Goal: Information Seeking & Learning: Compare options

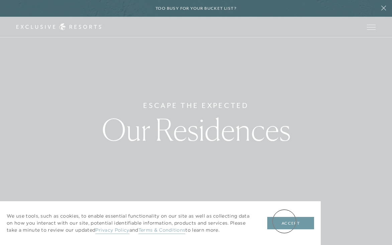
click at [284, 223] on button "Accept" at bounding box center [290, 223] width 47 height 13
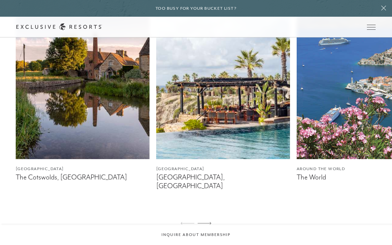
scroll to position [406, 0]
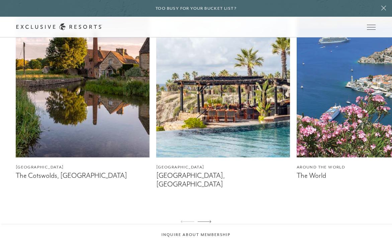
click at [178, 171] on link "[GEOGRAPHIC_DATA] [GEOGRAPHIC_DATA], [GEOGRAPHIC_DATA]" at bounding box center [223, 89] width 134 height 198
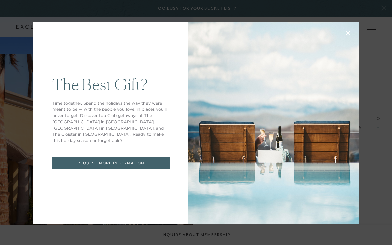
click at [345, 30] on button at bounding box center [348, 32] width 16 height 16
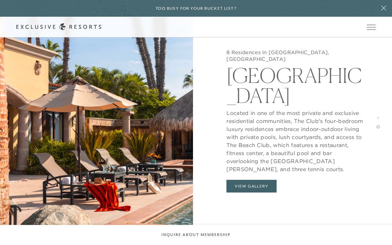
scroll to position [1002, 0]
click at [0, 0] on link "Residence Collection" at bounding box center [0, 0] width 0 height 0
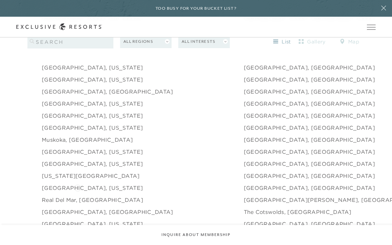
scroll to position [874, 0]
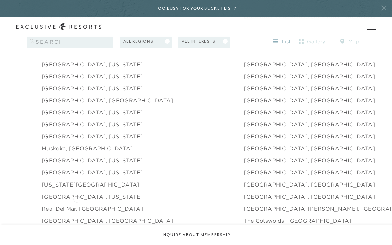
click at [77, 205] on link "Real del Mar, [GEOGRAPHIC_DATA]" at bounding box center [92, 209] width 101 height 8
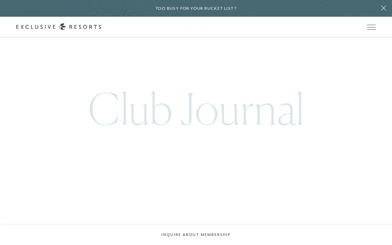
scroll to position [1400, 0]
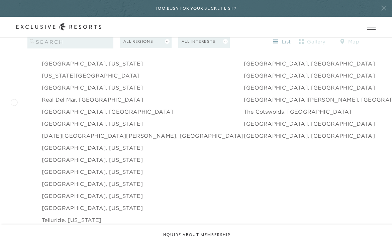
scroll to position [986, 0]
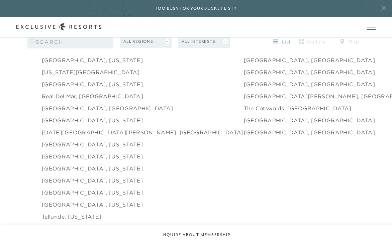
click at [53, 104] on link "[GEOGRAPHIC_DATA], [GEOGRAPHIC_DATA]" at bounding box center [107, 108] width 131 height 8
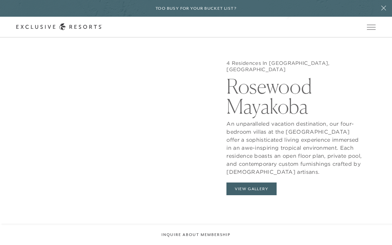
scroll to position [555, 0]
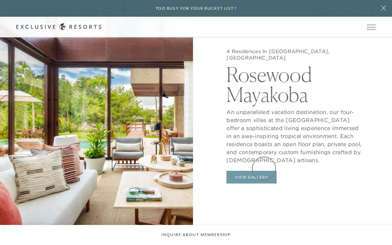
click at [264, 171] on button "View Gallery" at bounding box center [251, 177] width 50 height 13
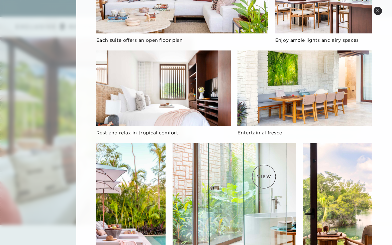
scroll to position [0, 0]
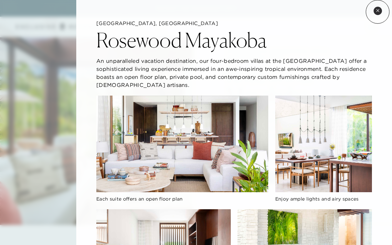
click at [378, 12] on icon at bounding box center [378, 11] width 4 height 4
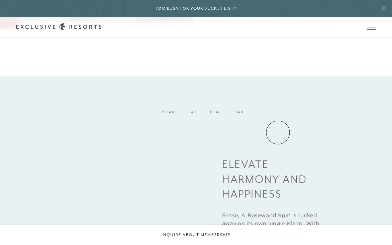
scroll to position [789, 0]
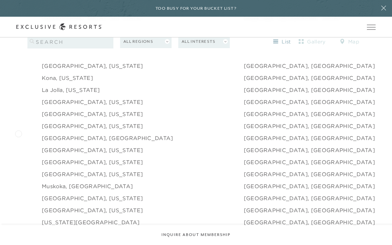
scroll to position [832, 0]
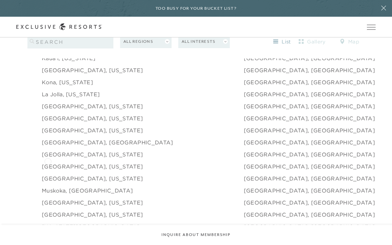
click at [49, 163] on link "[GEOGRAPHIC_DATA], [US_STATE]" at bounding box center [92, 167] width 101 height 8
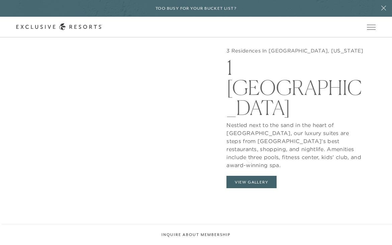
scroll to position [585, 0]
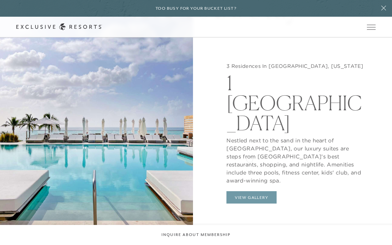
click at [247, 191] on button "View Gallery" at bounding box center [251, 197] width 50 height 13
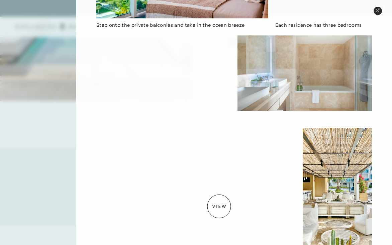
scroll to position [0, 0]
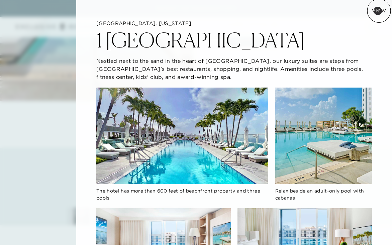
click at [379, 11] on icon at bounding box center [378, 11] width 4 height 4
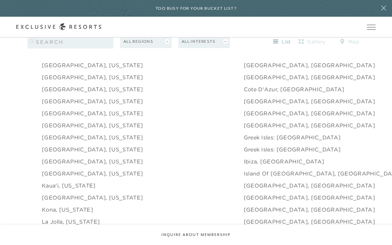
scroll to position [707, 0]
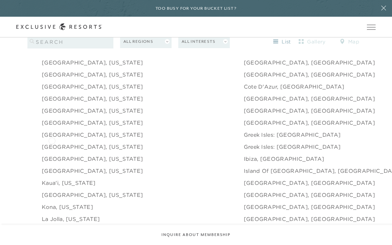
click at [52, 143] on link "[GEOGRAPHIC_DATA], [US_STATE]" at bounding box center [92, 147] width 101 height 8
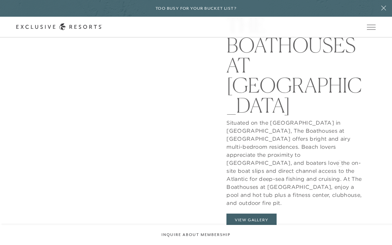
scroll to position [620, 0]
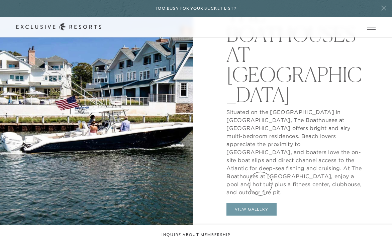
click at [260, 203] on button "View Gallery" at bounding box center [251, 209] width 50 height 13
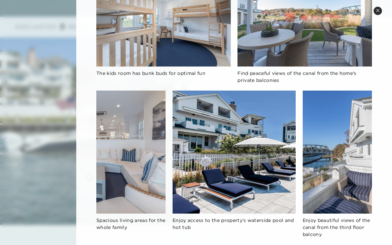
scroll to position [273, 0]
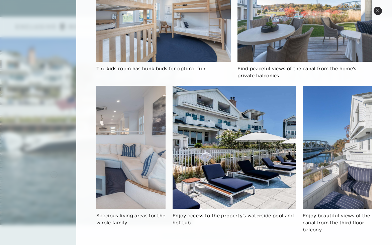
click at [52, 174] on div at bounding box center [196, 122] width 392 height 245
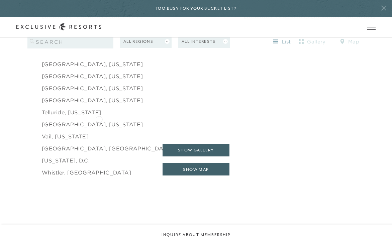
scroll to position [1030, 0]
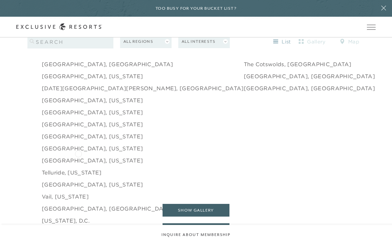
click at [78, 157] on link "[GEOGRAPHIC_DATA], [US_STATE]" at bounding box center [92, 161] width 101 height 8
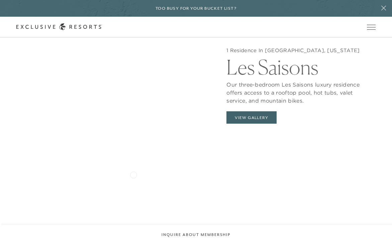
scroll to position [617, 0]
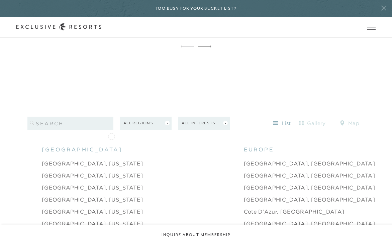
scroll to position [590, 0]
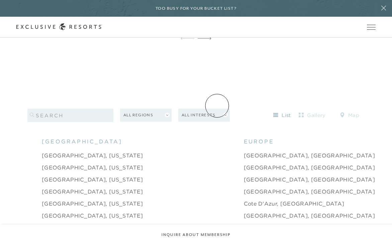
click at [217, 109] on button "All Interests" at bounding box center [204, 115] width 52 height 13
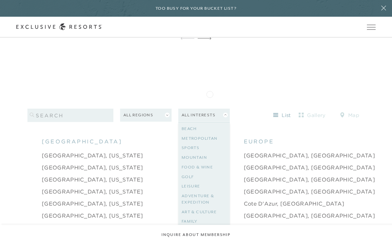
click at [207, 94] on div "Filters 0 All Regions All Interests All Interests Beach Metropolitan Sports Mou…" at bounding box center [195, 113] width 337 height 38
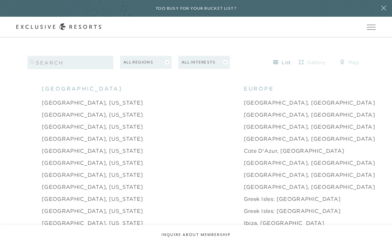
scroll to position [643, 0]
click at [64, 147] on link "[GEOGRAPHIC_DATA], [US_STATE]" at bounding box center [92, 151] width 101 height 8
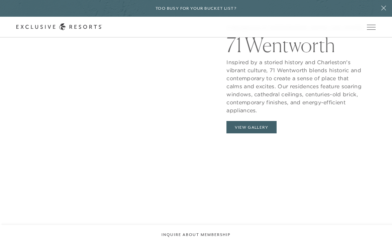
scroll to position [583, 0]
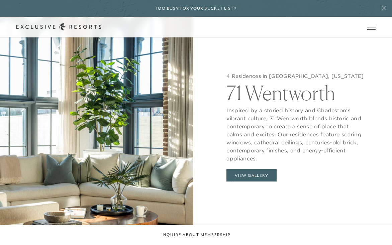
click at [234, 175] on div "4 Residences In [GEOGRAPHIC_DATA], [US_STATE] 71 Wentworth View Gallery" at bounding box center [295, 174] width 138 height 23
click at [237, 169] on button "View Gallery" at bounding box center [251, 175] width 50 height 13
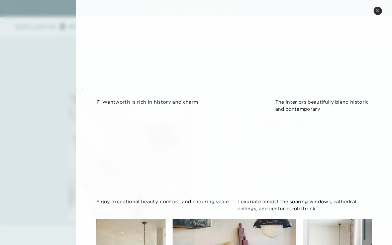
scroll to position [0, 0]
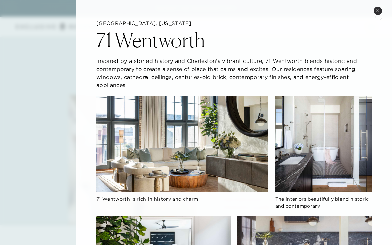
click at [374, 10] on button "Close quickview" at bounding box center [378, 11] width 8 height 8
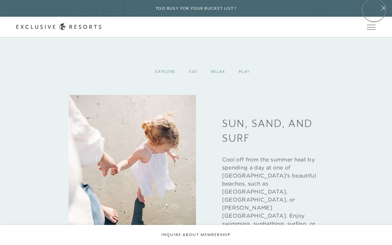
scroll to position [628, 0]
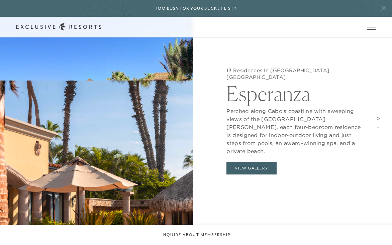
scroll to position [702, 0]
click at [244, 162] on button "View Gallery" at bounding box center [251, 168] width 50 height 13
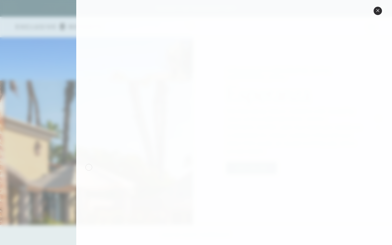
scroll to position [0, 0]
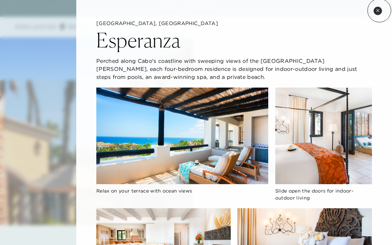
click at [379, 10] on icon at bounding box center [378, 11] width 4 height 4
